Goal: Transaction & Acquisition: Purchase product/service

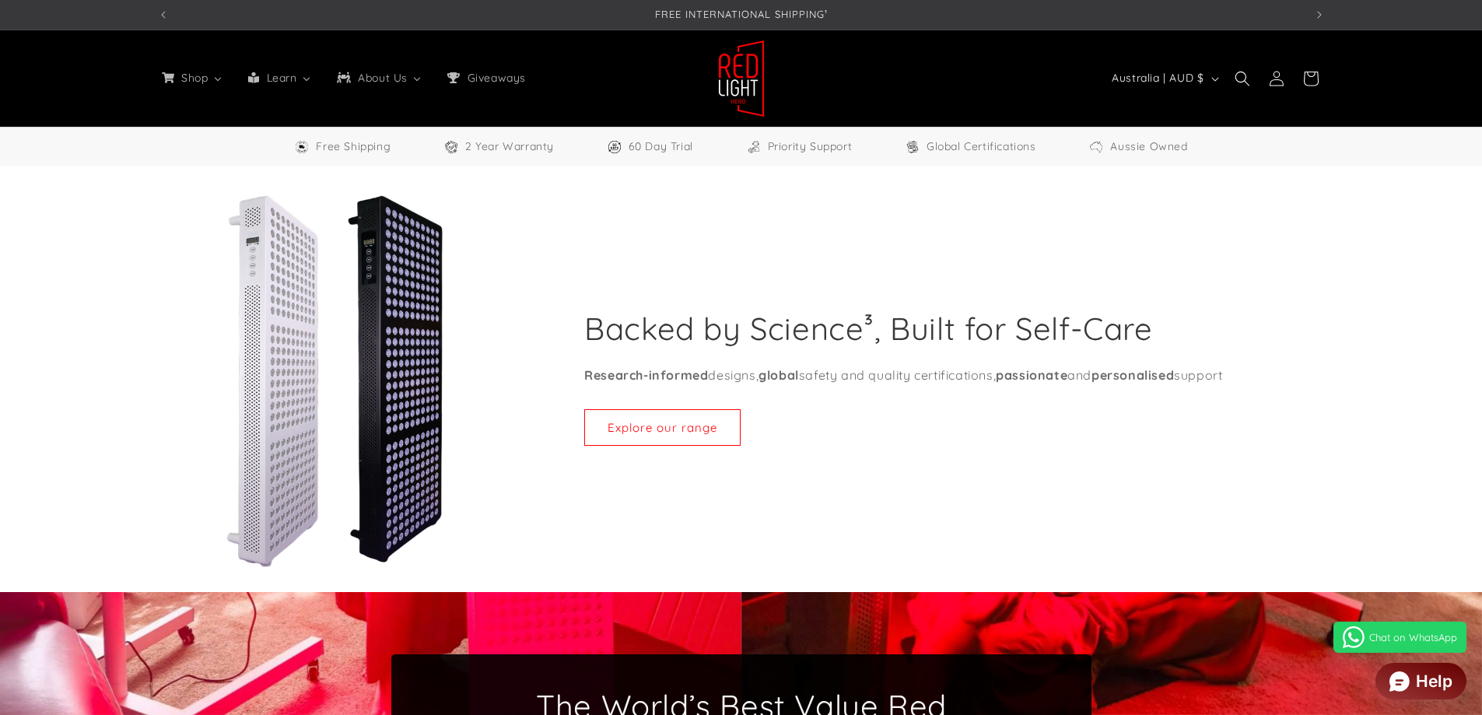
select select "**"
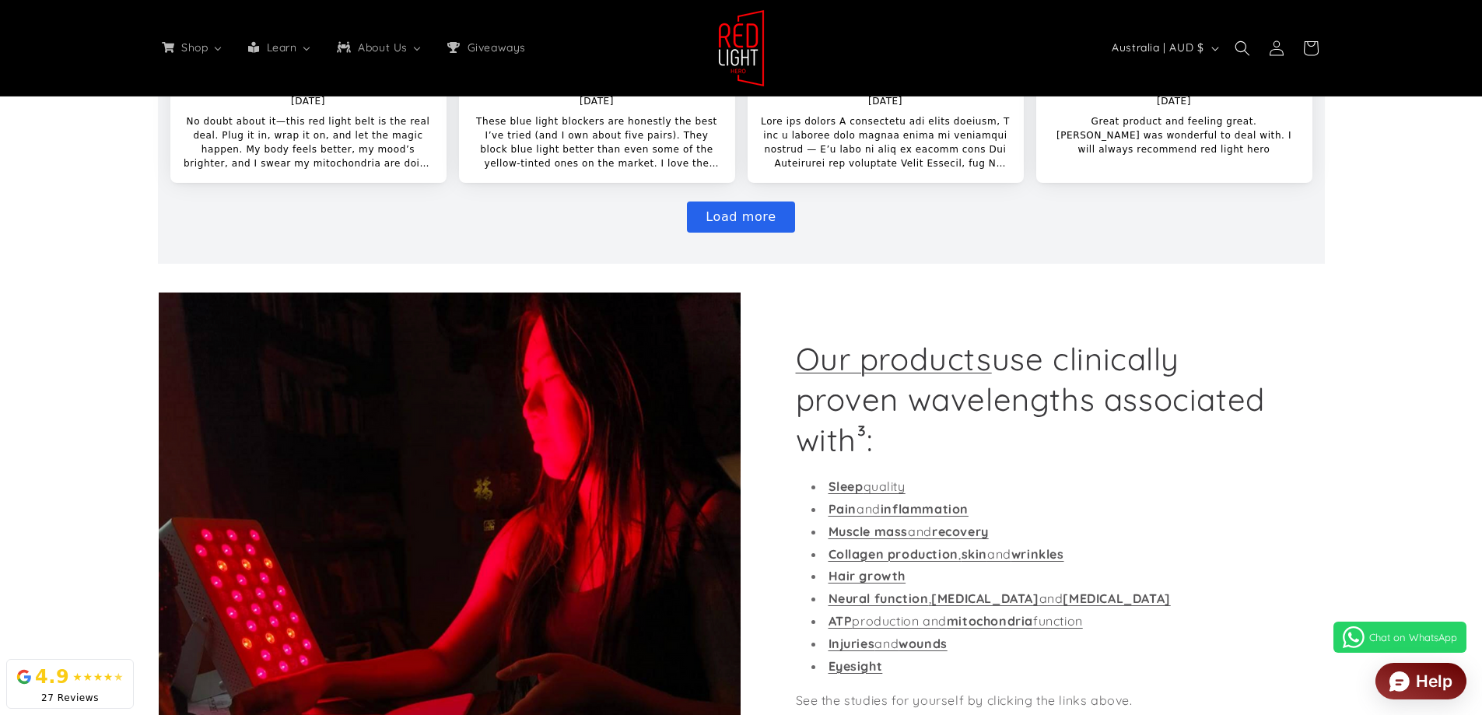
scroll to position [0, 1146]
click at [138, 403] on div "Our products use clinically proven wavelengths associated with³: Sleep quality …" at bounding box center [741, 584] width 1244 height 585
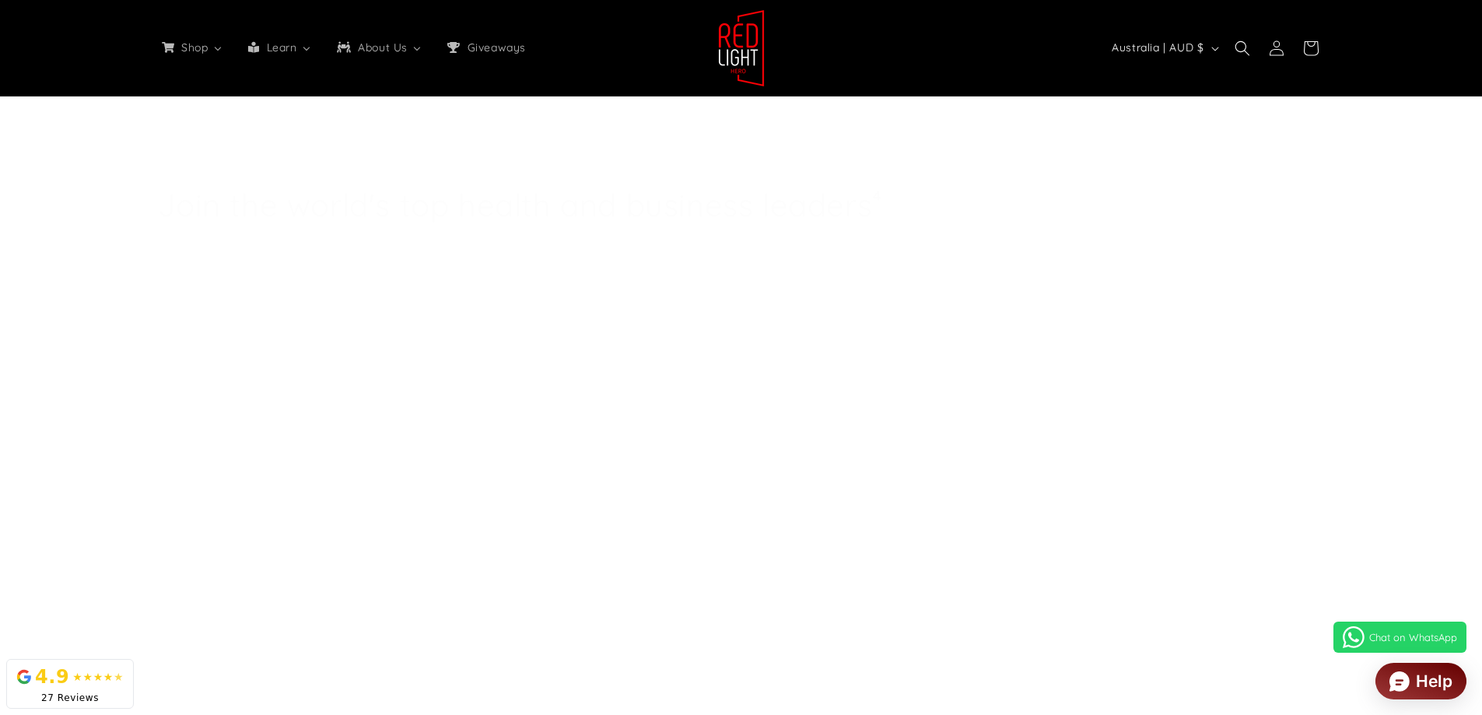
scroll to position [9673, 0]
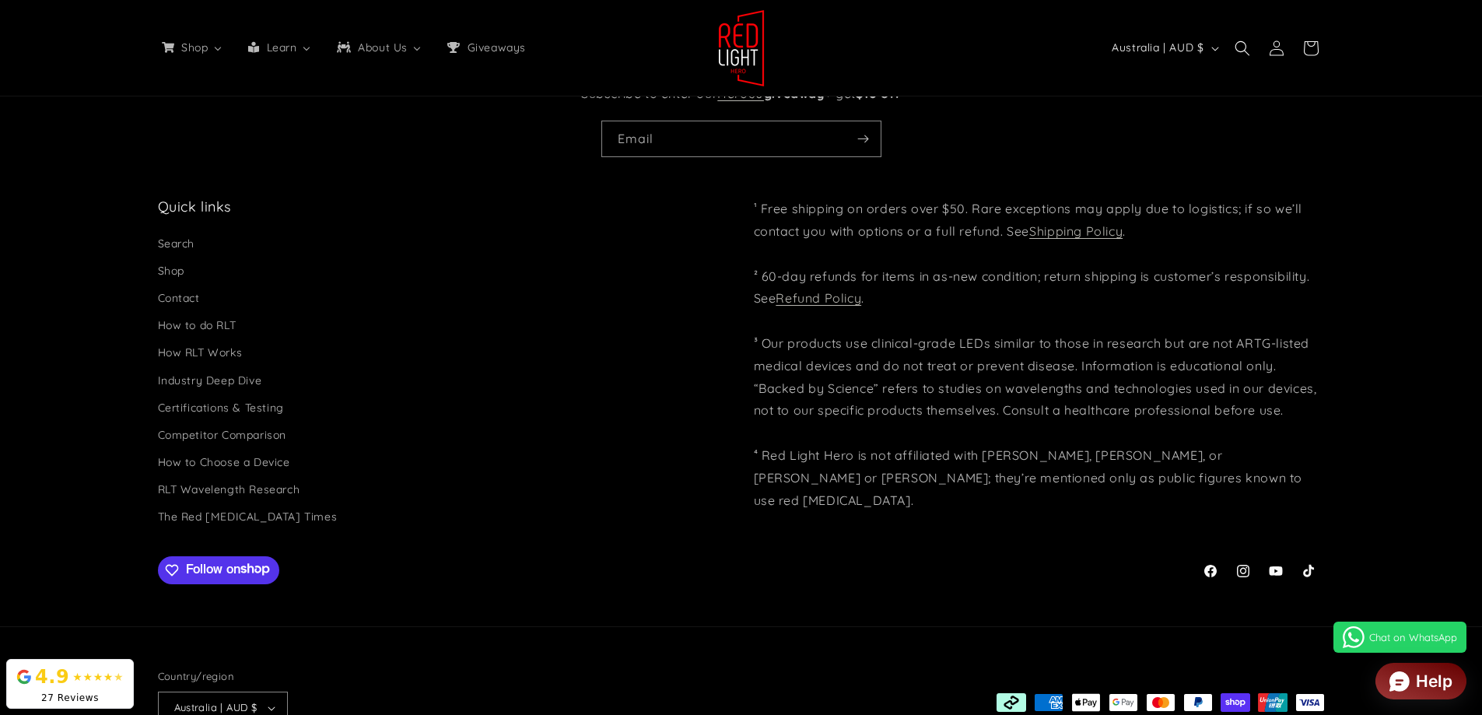
click at [571, 311] on ul "Search Shop Contact How to do RLT How RLT Works Industry Deep Dive Certificatio…" at bounding box center [443, 381] width 571 height 299
drag, startPoint x: 571, startPoint y: 310, endPoint x: 579, endPoint y: 306, distance: 8.7
click at [572, 367] on li "Industry Deep Dive" at bounding box center [437, 380] width 559 height 27
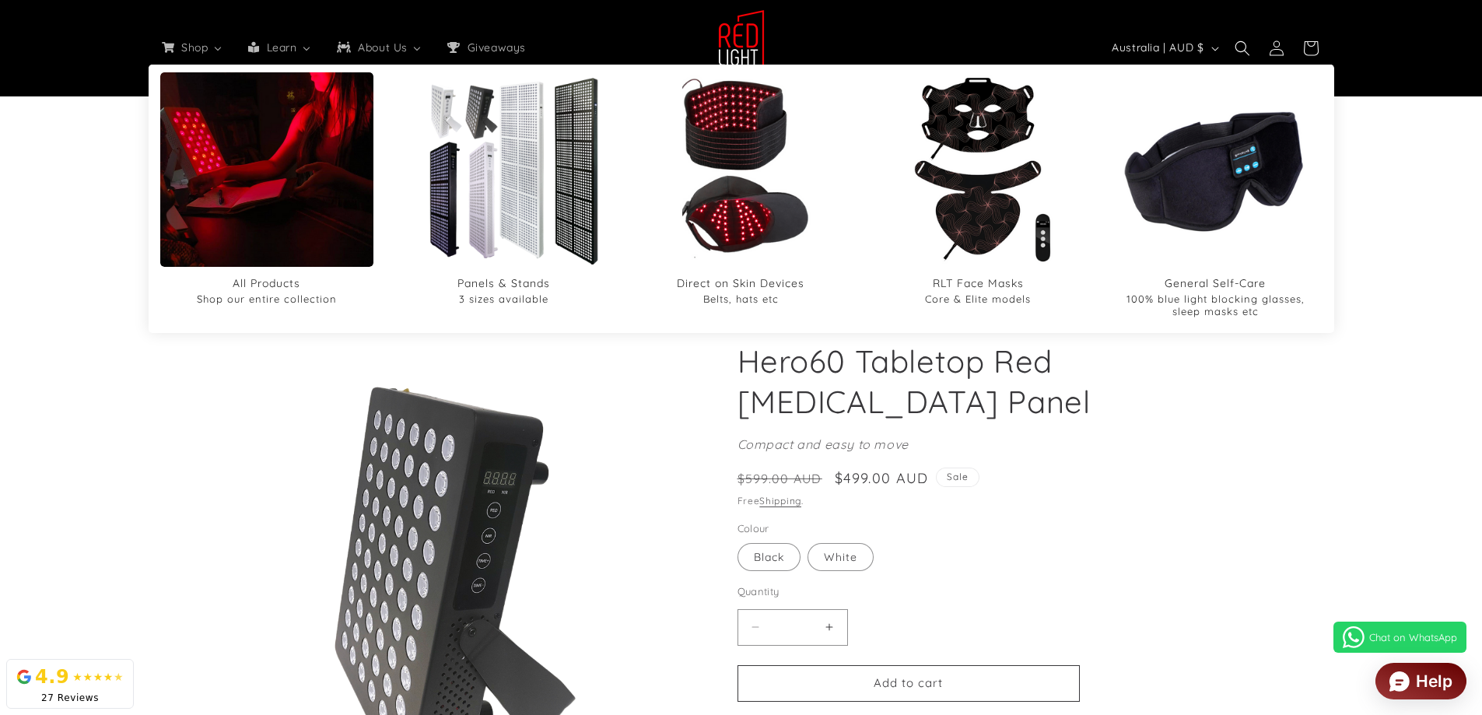
scroll to position [0, 0]
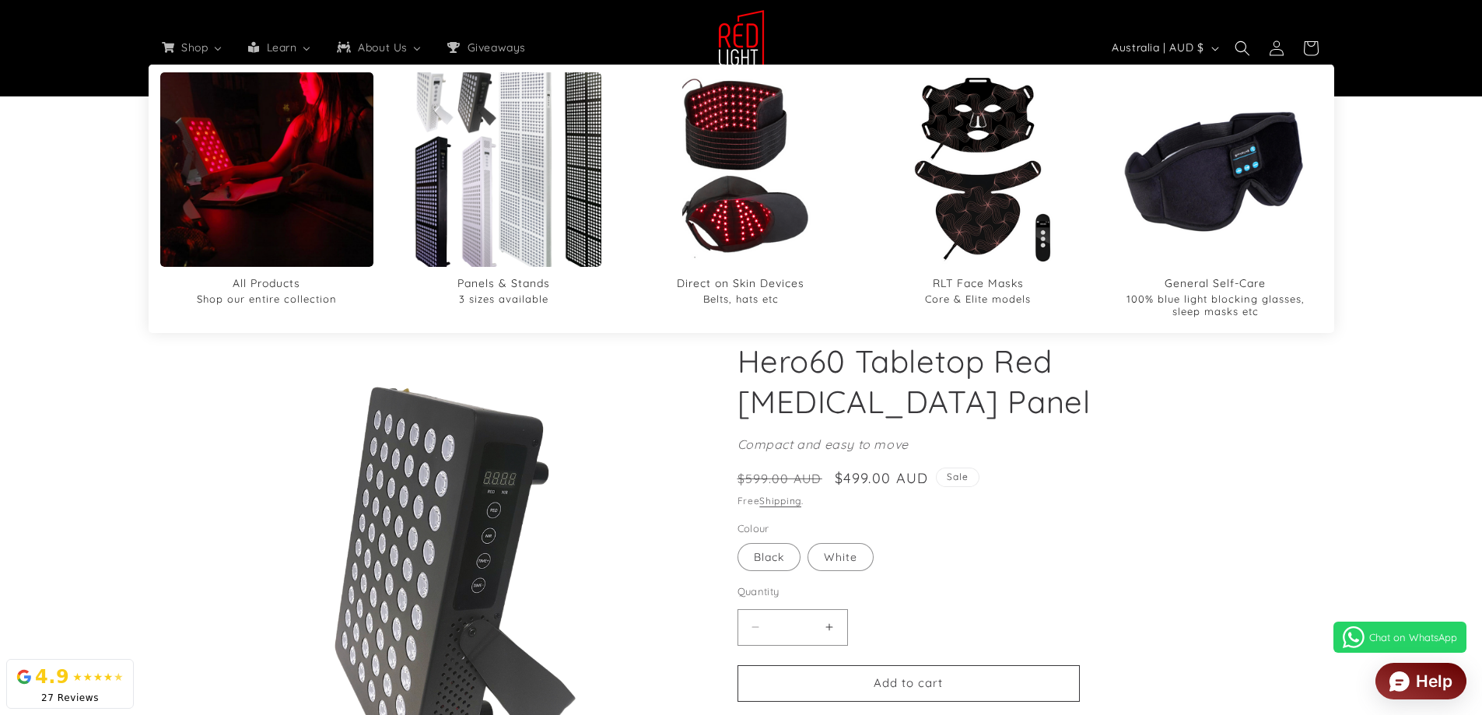
click at [500, 204] on img "Panels & Stands" at bounding box center [503, 169] width 233 height 233
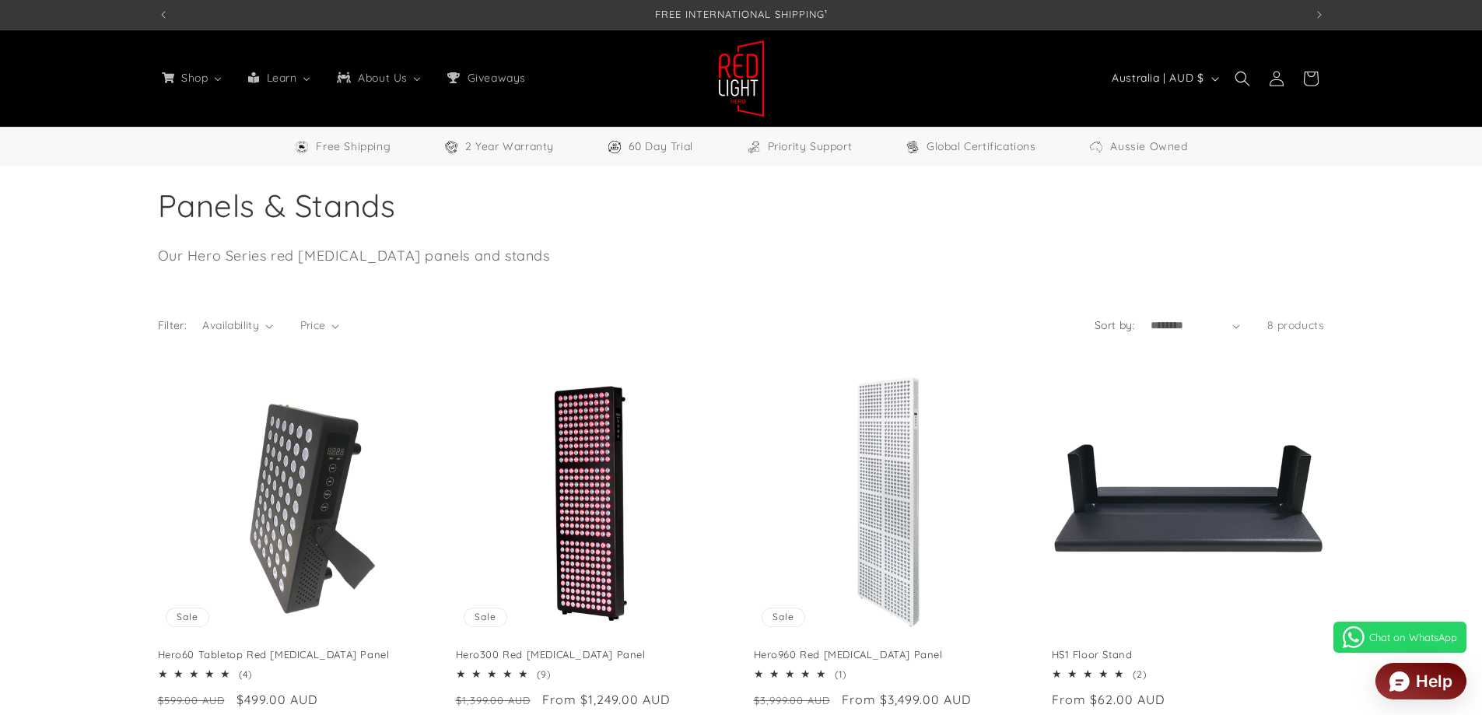
select select "**"
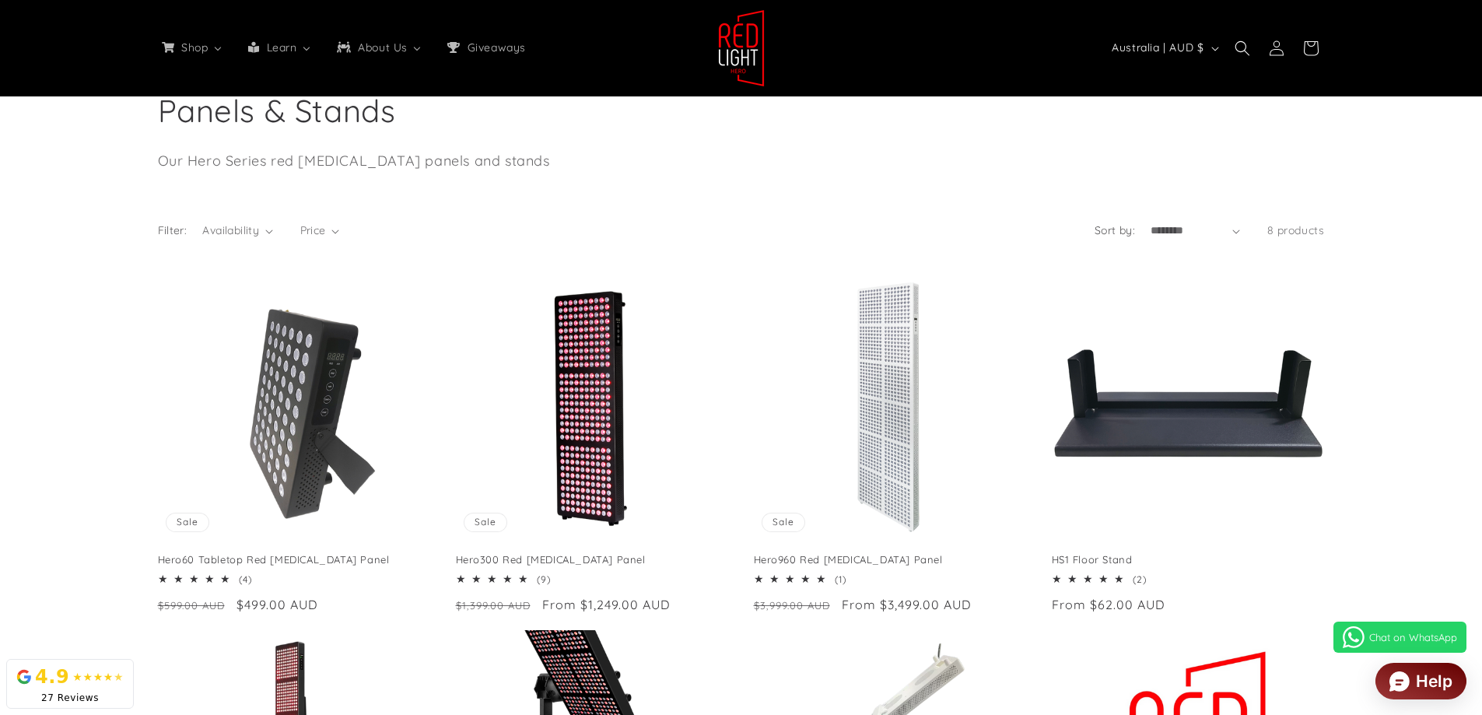
scroll to position [156, 0]
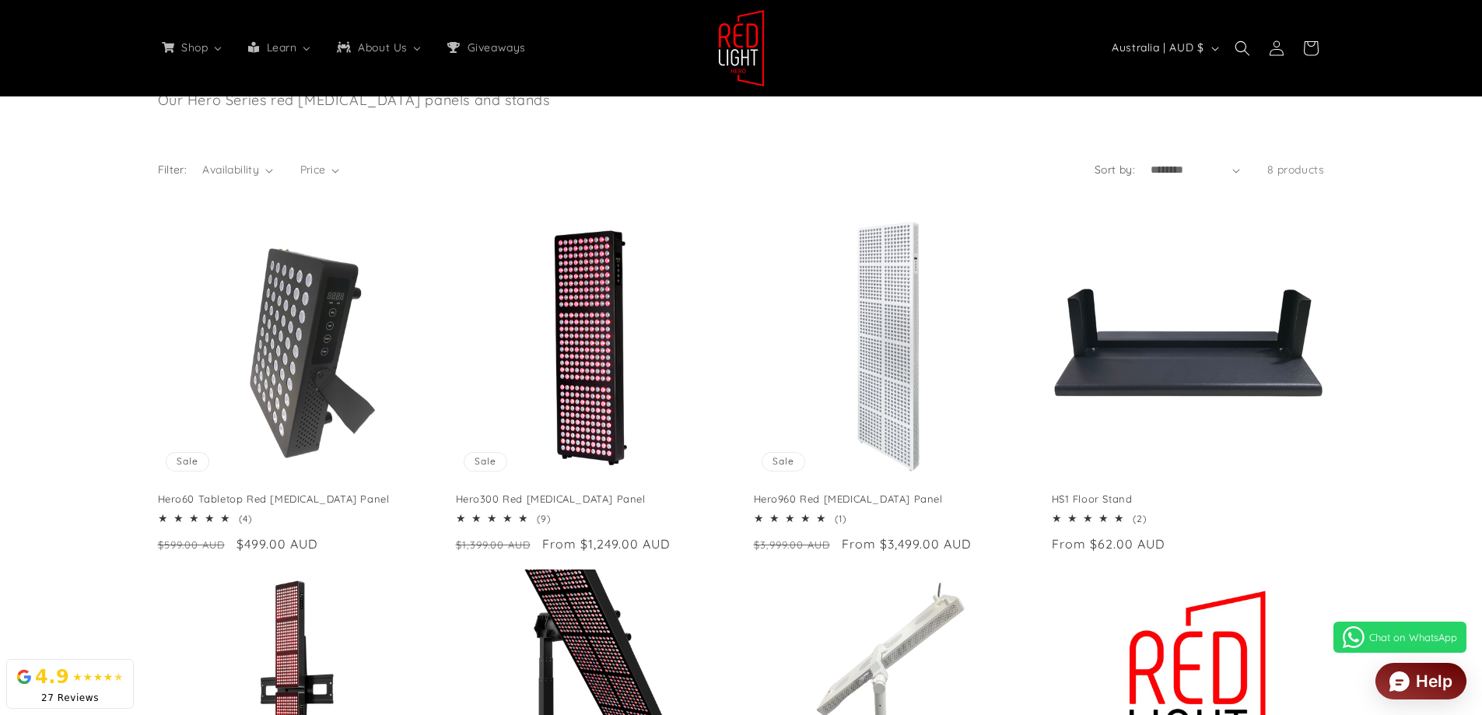
click at [44, 413] on div "Hero60 Tabletop Red Light Therapy Panel Sale Hero60 Tabletop Red Light Therapy …" at bounding box center [741, 567] width 1482 height 723
